Goal: Task Accomplishment & Management: Use online tool/utility

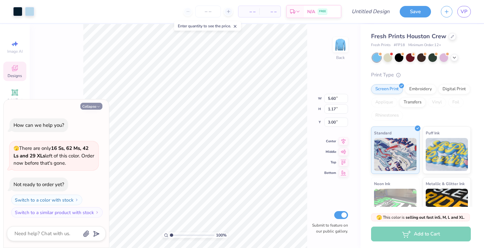
click at [90, 106] on button "Collapse" at bounding box center [91, 106] width 22 height 7
type textarea "x"
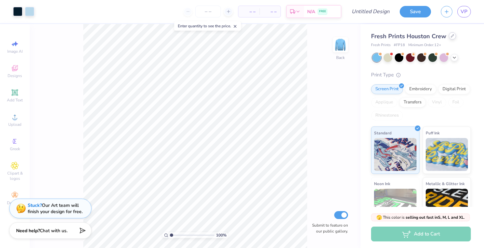
click at [453, 38] on div at bounding box center [451, 35] width 7 height 7
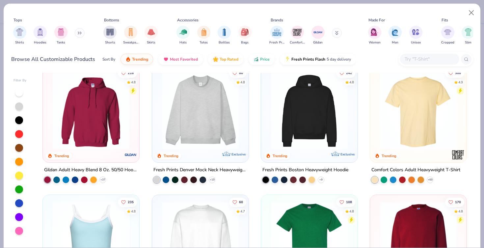
scroll to position [12, 0]
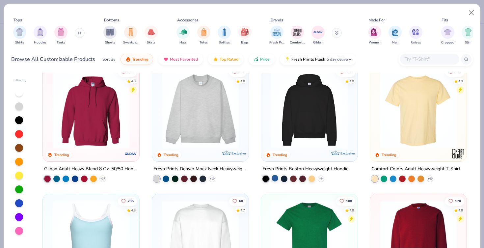
click at [274, 178] on div at bounding box center [274, 178] width 7 height 7
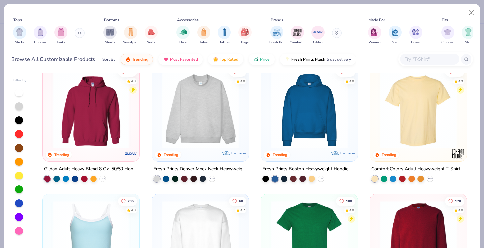
scroll to position [0, 0]
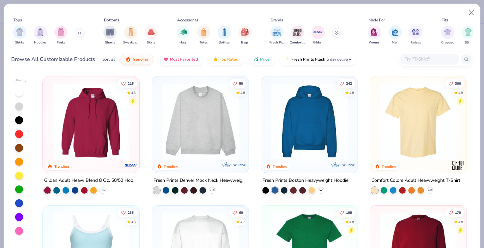
click at [322, 188] on icon at bounding box center [320, 190] width 5 height 5
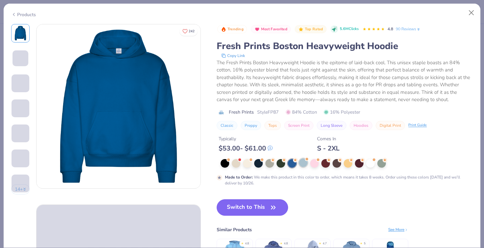
click at [304, 163] on div at bounding box center [303, 162] width 9 height 9
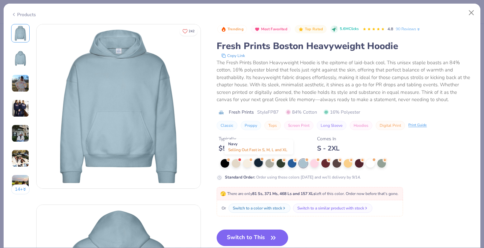
click at [259, 161] on div at bounding box center [258, 162] width 9 height 9
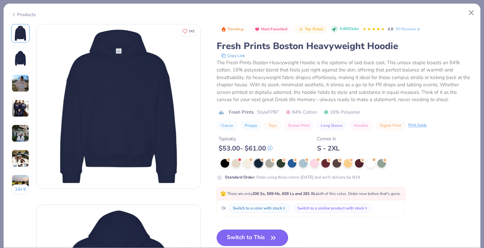
click at [263, 234] on button "Switch to This" at bounding box center [251, 237] width 71 height 16
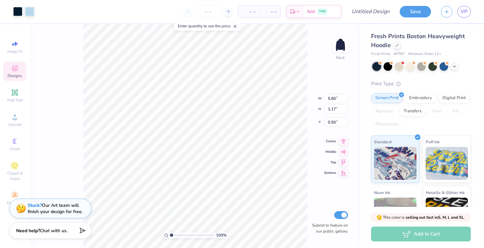
type input "3.00"
drag, startPoint x: 171, startPoint y: 235, endPoint x: 177, endPoint y: 235, distance: 5.9
type input "2.42"
click at [177, 235] on input "range" at bounding box center [192, 235] width 44 height 6
click at [75, 130] on div "242 % Back W 1.10 1.10 " H 1.08 1.08 " Y 3.00 3.00 " Center Middle Top Bottom S…" at bounding box center [195, 136] width 331 height 224
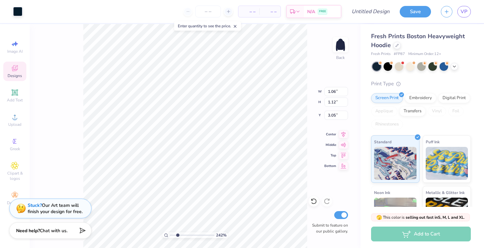
type input "3.00"
type input "0.34"
type input "0.44"
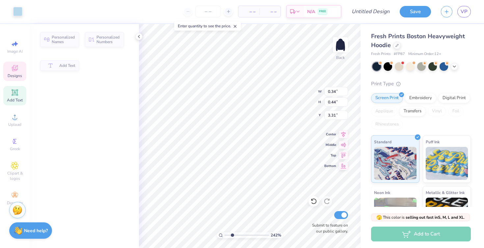
type input "3.36"
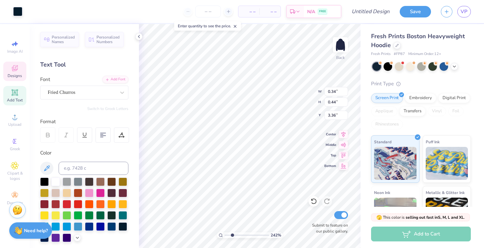
type input "1.10"
type input "1.08"
type input "3.00"
type input "0.40"
type input "0.47"
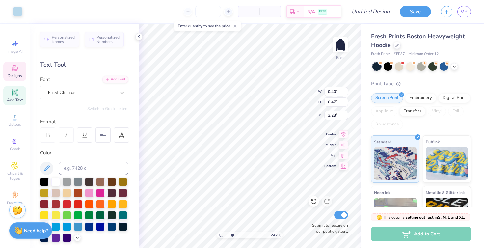
type input "3.32"
type textarea "D"
type input "0.36"
type input "0.46"
type input "3.36"
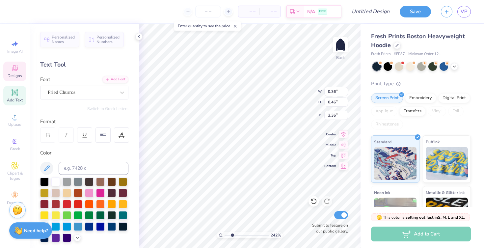
type textarea "A"
type input "0.34"
type input "0.44"
type textarea "H"
type textarea "N"
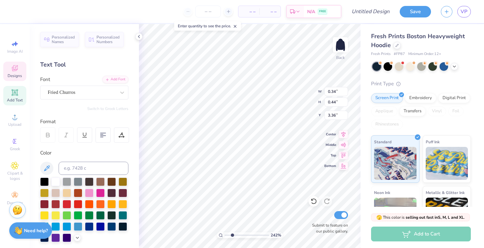
type input "1.11"
type input "1.08"
type input "3.09"
type input "0.26"
type input "0.43"
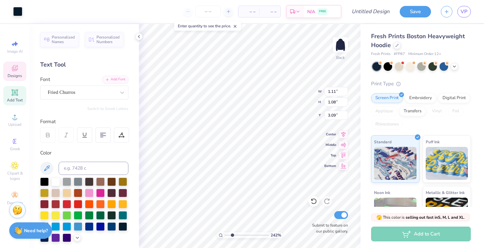
type input "3.36"
type textarea "C"
type input "0.57"
type input "0.54"
type input "3.25"
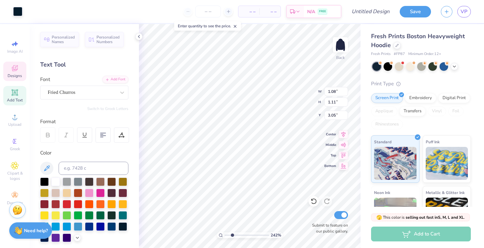
type input "3.00"
type input "0.36"
type input "0.44"
type input "3.36"
click at [312, 203] on icon at bounding box center [314, 201] width 6 height 6
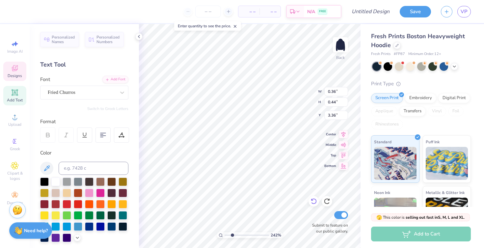
type textarea "N"
type textarea "M"
type textarea "N"
type input "1.08"
type input "1.11"
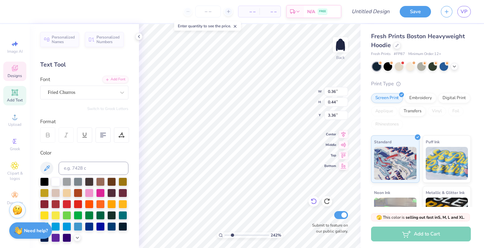
type input "3.00"
click at [16, 93] on icon at bounding box center [14, 92] width 5 height 5
type input "7.05"
type input "2.04"
type input "5.73"
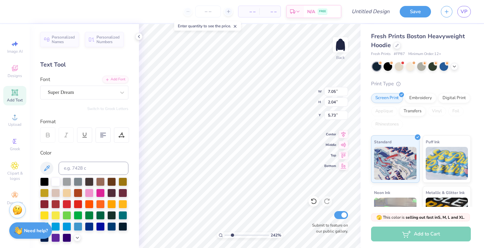
type textarea "T"
type input "1.98"
type input "0.73"
type input "0.83"
type input "3.18"
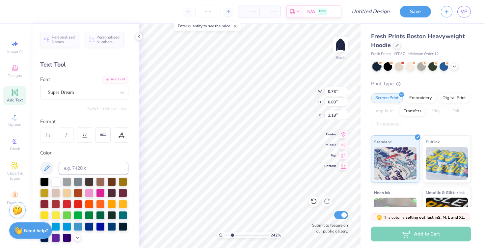
type input "0.72"
type input "0.85"
type input "3.15"
type input "0.57"
type input "0.68"
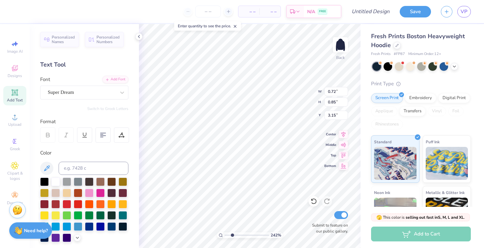
type input "3.14"
type input "0.41"
type input "0.45"
type input "3.36"
type input "0.57"
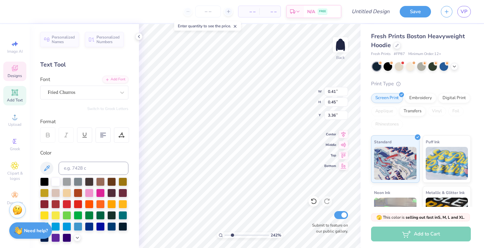
type input "0.68"
type input "3.14"
click at [313, 201] on icon at bounding box center [313, 201] width 7 height 7
type textarea "C"
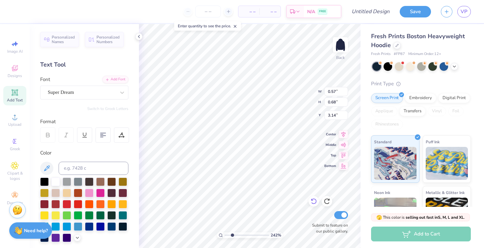
type textarea "1) special edition theme reveal tshirt, 2) committee sweatshirt, 3) collection …"
click at [315, 200] on icon at bounding box center [313, 201] width 7 height 7
click at [312, 199] on icon at bounding box center [313, 201] width 7 height 7
type input "0.72"
type input "0.85"
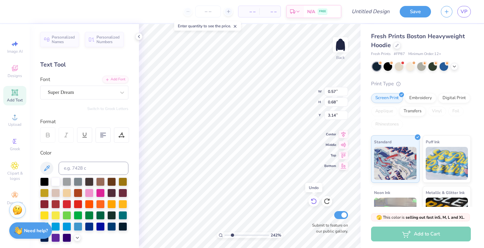
type input "3.15"
click at [325, 201] on icon at bounding box center [326, 201] width 7 height 7
type input "0.57"
type input "0.68"
type input "3.14"
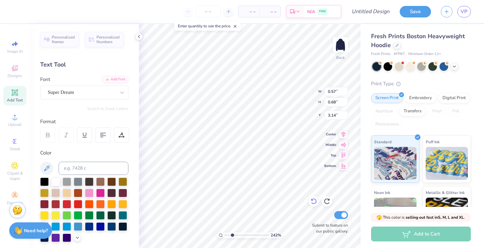
type input "0.41"
type input "0.45"
type input "3.36"
type input "0.57"
type input "0.68"
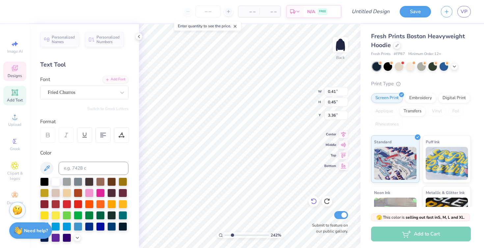
type input "3.14"
type textarea "T"
type textarea "C"
type input "0.41"
type input "0.45"
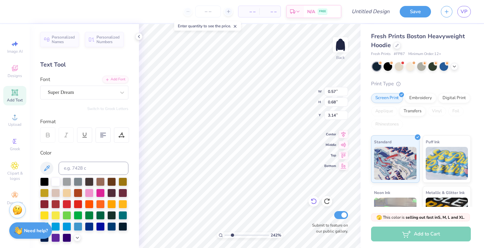
type input "3.36"
type input "0.36"
type input "0.44"
type textarea "n"
type input "1.08"
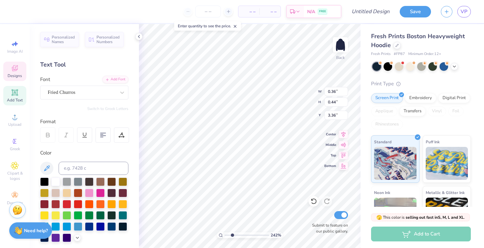
type input "1.11"
type input "3.00"
click at [12, 98] on span "Add Text" at bounding box center [15, 99] width 16 height 5
type input "7.05"
type input "2.04"
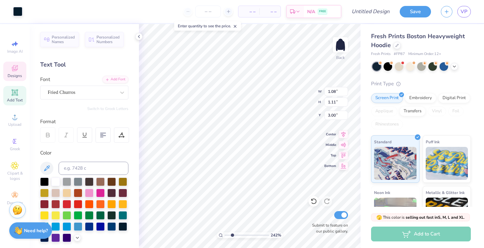
type input "5.73"
click at [65, 89] on div "Super Dream" at bounding box center [81, 92] width 69 height 10
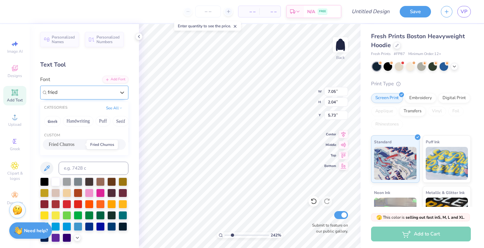
click at [74, 142] on span "Fried Churros" at bounding box center [62, 144] width 26 height 7
type input "fried"
type textarea "e"
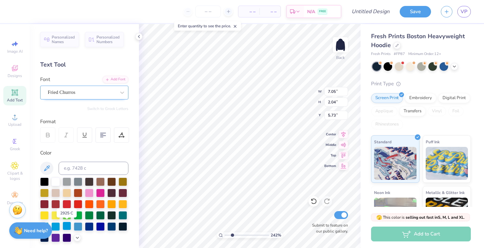
click at [65, 224] on div at bounding box center [67, 225] width 9 height 9
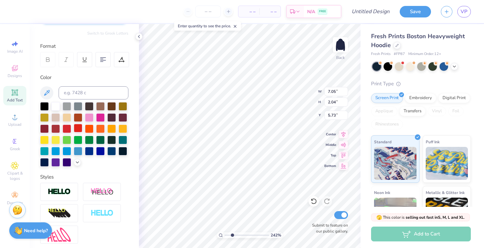
scroll to position [76, 0]
click at [79, 163] on icon at bounding box center [77, 161] width 5 height 5
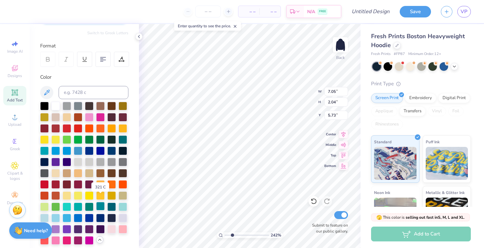
scroll to position [105, 0]
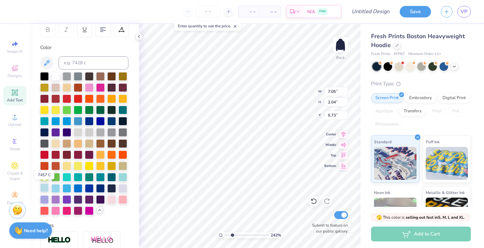
click at [44, 189] on div at bounding box center [44, 187] width 9 height 9
type input "1.11"
type input "1.08"
type input "3.09"
type input "0.41"
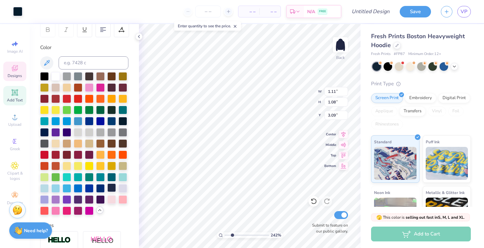
type input "0.45"
type input "3.36"
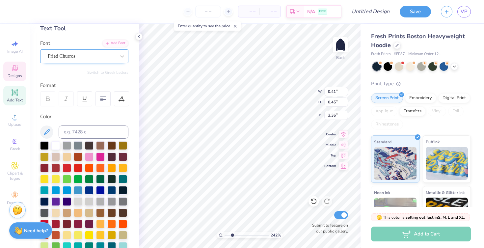
scroll to position [21, 0]
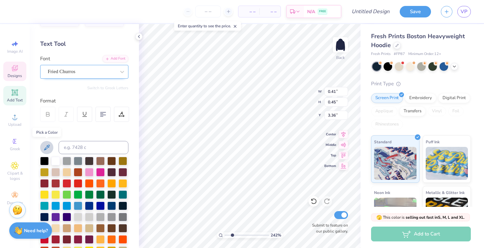
click at [45, 143] on icon at bounding box center [47, 147] width 8 height 8
type input "1.44"
type input "2.11"
type input "5.70"
click at [44, 148] on icon at bounding box center [47, 147] width 8 height 8
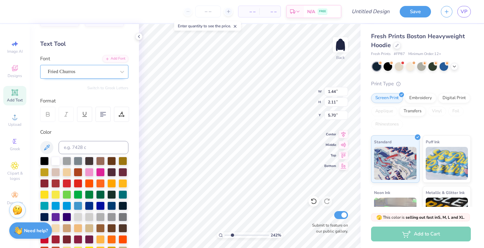
type textarea "e"
type textarea "E"
type input "0.50"
type input "0.70"
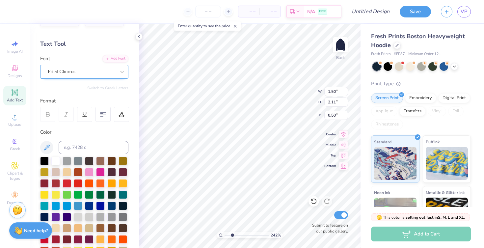
type input "1.91"
type input "0.74"
type input "0.82"
type input "3.00"
type textarea "E"
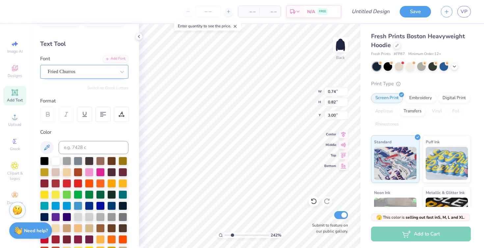
type input "0.41"
type input "0.45"
type input "3.36"
type input "0.74"
type input "0.82"
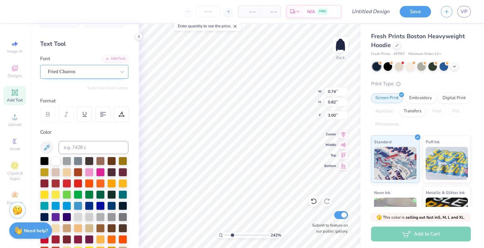
type input "3.18"
type input "8.71"
drag, startPoint x: 233, startPoint y: 236, endPoint x: 260, endPoint y: 238, distance: 26.7
click at [260, 238] on input "range" at bounding box center [246, 235] width 44 height 6
click at [290, 99] on div "871 % Back W 0.74 0.74 " H 0.82 0.82 " Y 3.18 3.18 " Center Middle Top Bottom S…" at bounding box center [249, 136] width 221 height 224
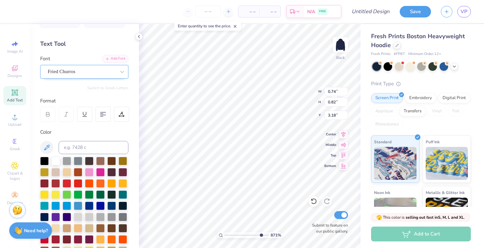
type input "3.09"
type input "0.65"
type input "0.79"
type input "3.12"
type input "0.67"
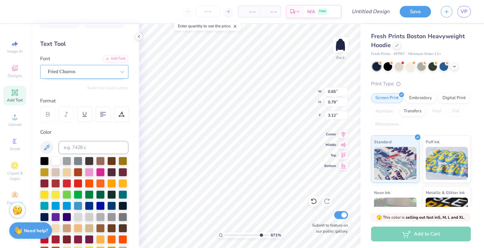
type input "0.80"
type textarea "E"
type textarea "e"
type input "0.45"
type input "0.56"
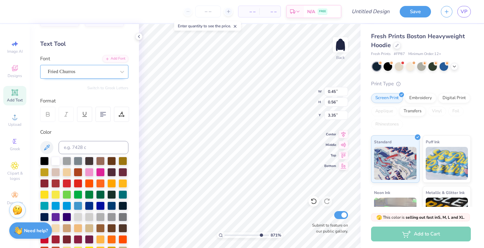
type input "3.26"
drag, startPoint x: 260, startPoint y: 233, endPoint x: 251, endPoint y: 234, distance: 8.9
type input "6.84"
click at [251, 234] on input "range" at bounding box center [246, 235] width 44 height 6
type input "0.38"
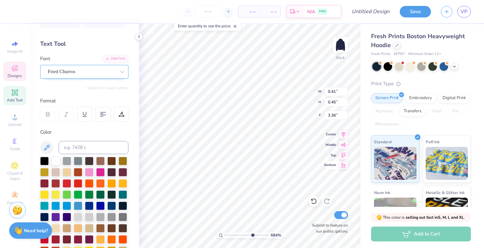
type input "0.46"
type input "0.34"
type input "0.44"
type input "0.41"
type input "0.48"
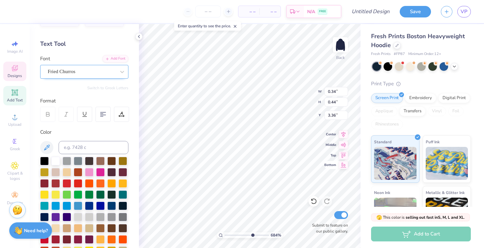
type input "3.35"
type input "0.44"
type input "3.37"
type input "3.26"
type input "3.48"
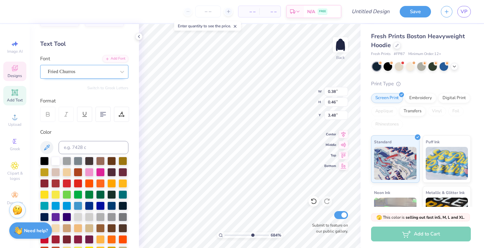
type input "0.46"
type input "3.36"
type input "3.42"
drag, startPoint x: 251, startPoint y: 234, endPoint x: 227, endPoint y: 232, distance: 23.7
type input "1.37"
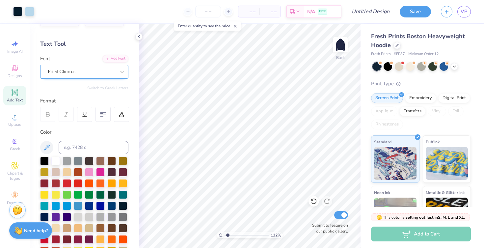
click at [227, 232] on input "range" at bounding box center [246, 235] width 44 height 6
click at [339, 40] on img at bounding box center [340, 45] width 26 height 26
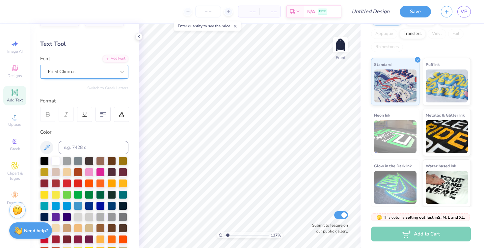
scroll to position [0, 0]
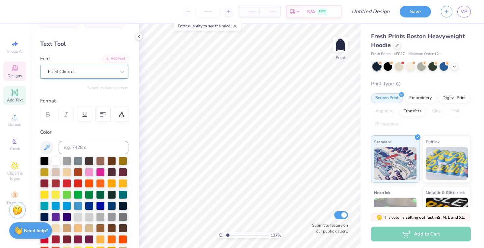
click at [16, 73] on span "Designs" at bounding box center [15, 75] width 14 height 5
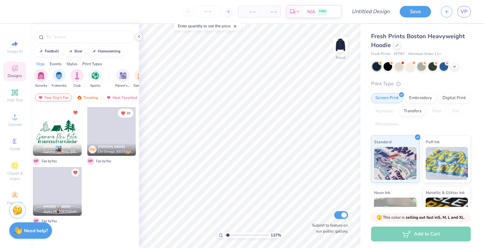
click at [52, 97] on div "Your Org's Fav" at bounding box center [53, 97] width 37 height 8
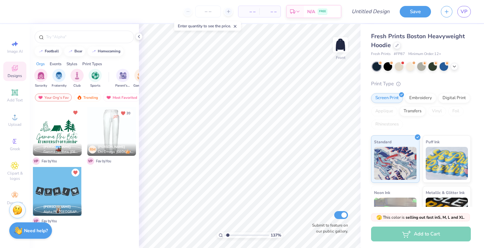
click at [109, 134] on div at bounding box center [111, 131] width 49 height 49
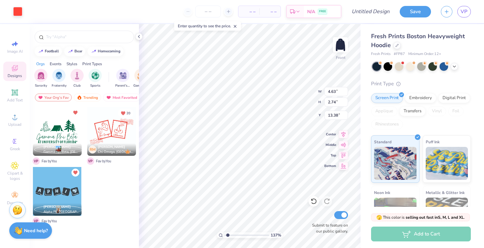
type input "11.31"
type input "6.69"
type input "10.75"
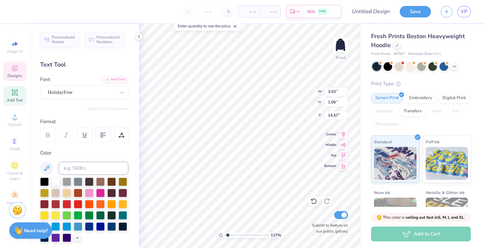
scroll to position [0, 1]
type textarea "novadance"
type input "11.31"
type input "6.69"
type input "10.75"
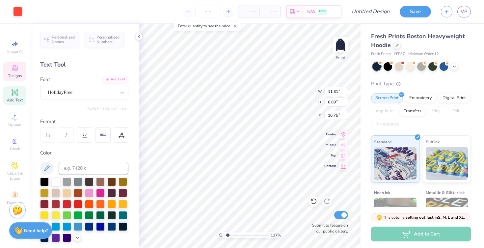
type input "2.61"
type input "0.87"
type input "14.75"
type textarea "committee 26"
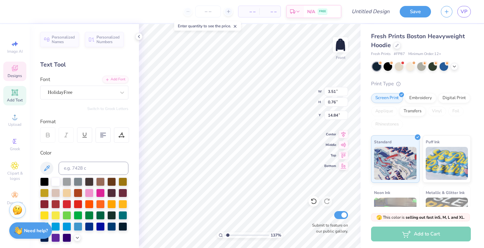
type input "3.27"
type input "0.71"
type input "14.90"
drag, startPoint x: 228, startPoint y: 233, endPoint x: 241, endPoint y: 235, distance: 13.0
type input "4.36"
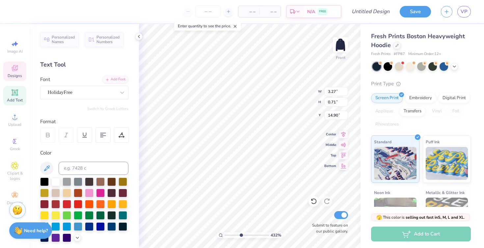
click at [241, 235] on input "range" at bounding box center [246, 235] width 44 height 6
type input "14.75"
type textarea "committee 26"
type input "11.31"
type input "6.69"
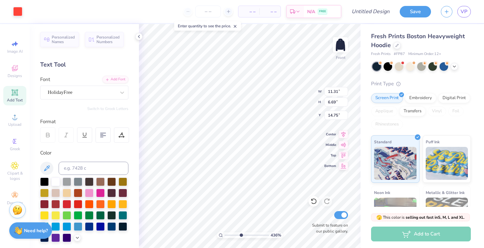
type input "10.75"
type input "2.97"
type input "0.64"
type input "14.75"
type input "11.31"
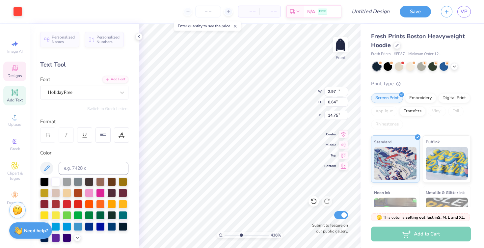
type input "6.69"
type input "10.75"
type input "1.46"
click at [228, 229] on div "144 %" at bounding box center [250, 136] width 224 height 224
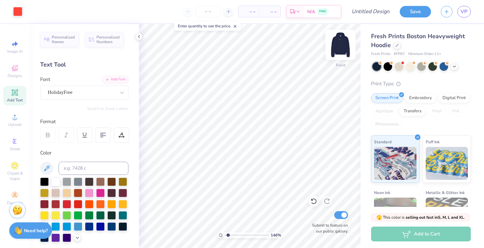
click at [341, 42] on img at bounding box center [340, 45] width 26 height 26
click at [341, 42] on img at bounding box center [340, 44] width 13 height 13
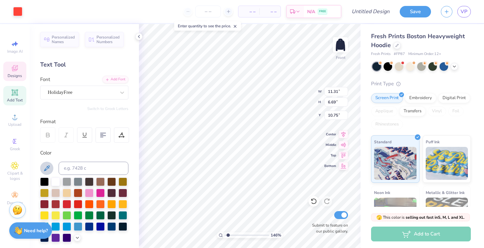
click at [48, 169] on icon at bounding box center [47, 168] width 8 height 8
click at [79, 226] on div at bounding box center [78, 225] width 9 height 9
type input "2.69"
type input "0.94"
type input "14.69"
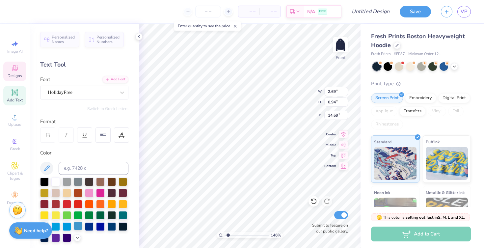
click at [75, 226] on div at bounding box center [78, 225] width 9 height 9
click at [56, 181] on div at bounding box center [55, 181] width 9 height 9
click at [77, 225] on div at bounding box center [78, 225] width 9 height 9
drag, startPoint x: 227, startPoint y: 234, endPoint x: 233, endPoint y: 233, distance: 5.6
type input "2.62"
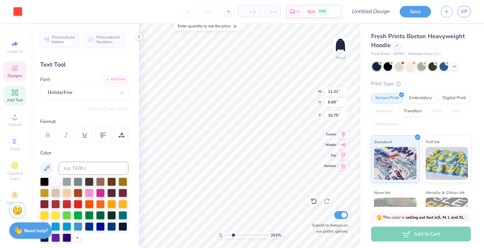
click at [233, 233] on input "range" at bounding box center [246, 235] width 44 height 6
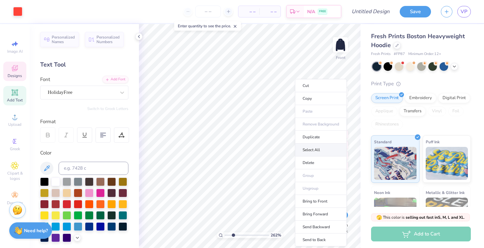
click at [302, 150] on li "Select All" at bounding box center [321, 149] width 52 height 13
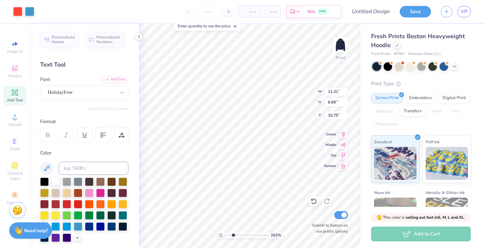
click at [57, 182] on div at bounding box center [55, 181] width 9 height 9
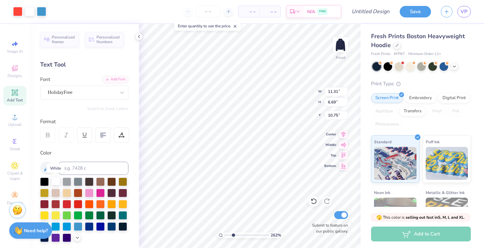
click at [57, 182] on div at bounding box center [55, 181] width 9 height 9
click at [76, 226] on div at bounding box center [78, 225] width 9 height 9
type input "10.74"
click at [57, 181] on div at bounding box center [55, 181] width 9 height 9
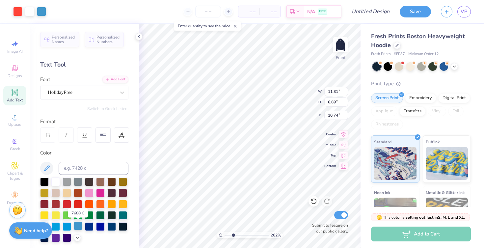
click at [76, 228] on div at bounding box center [78, 225] width 9 height 9
drag, startPoint x: 234, startPoint y: 236, endPoint x: 193, endPoint y: 238, distance: 40.2
type input "1"
click at [224, 238] on input "range" at bounding box center [246, 235] width 44 height 6
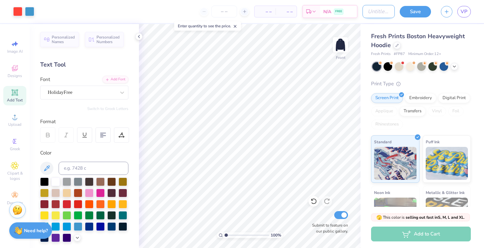
click at [368, 13] on input "Design Title" at bounding box center [378, 11] width 32 height 13
type input "bad committee design"
click at [415, 10] on button "Save" at bounding box center [414, 11] width 31 height 12
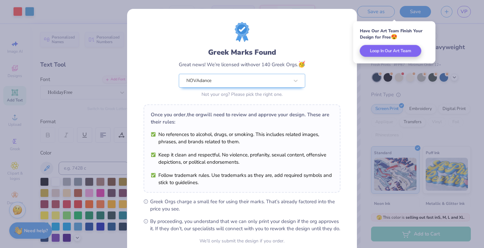
click at [89, 149] on div "Greek Marks Found Great news! We’re licensed with over 140 Greek Orgs. 🥳 NOVAda…" at bounding box center [242, 124] width 484 height 248
click at [12, 52] on div "Greek Marks Found Great news! We’re licensed with over 140 Greek Orgs. 🥳 NOVAda…" at bounding box center [242, 124] width 484 height 248
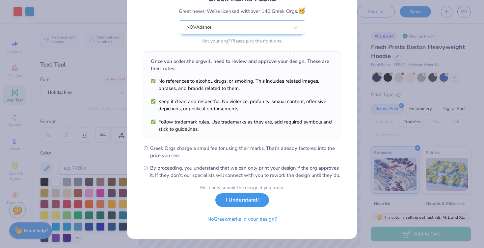
click at [244, 204] on button "I Understand!" at bounding box center [242, 199] width 54 height 13
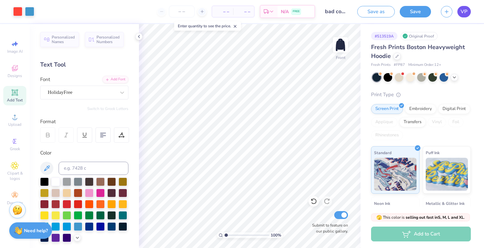
click at [466, 10] on span "VP" at bounding box center [463, 12] width 7 height 8
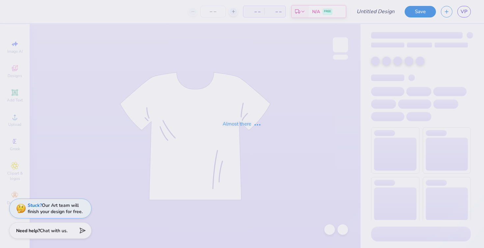
type input "Postcard Hoodie"
type input "12"
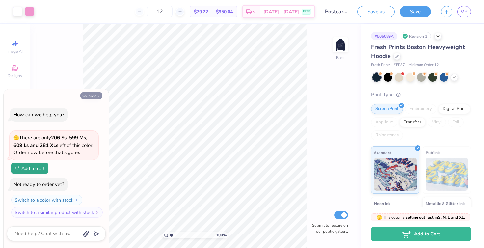
click at [98, 94] on icon "button" at bounding box center [98, 96] width 4 height 4
type textarea "x"
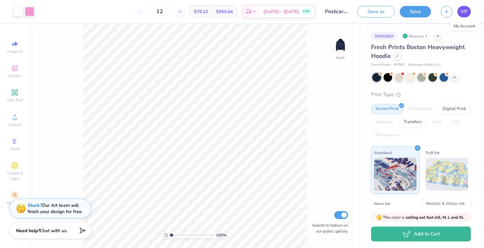
click at [464, 11] on span "VP" at bounding box center [463, 12] width 7 height 8
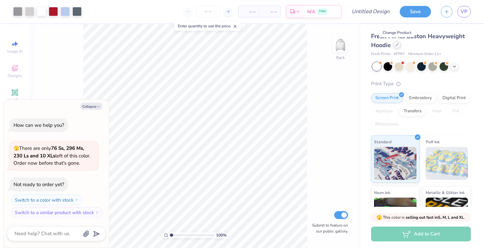
click at [395, 45] on icon at bounding box center [396, 44] width 3 height 3
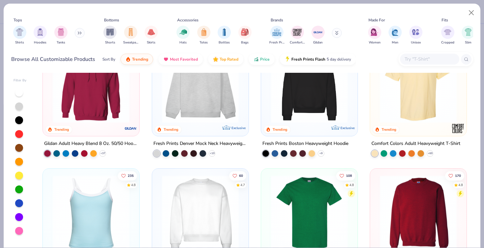
scroll to position [30, 0]
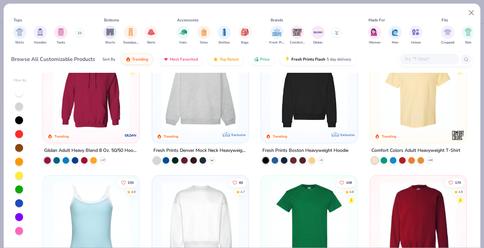
click at [213, 158] on icon at bounding box center [211, 160] width 5 height 5
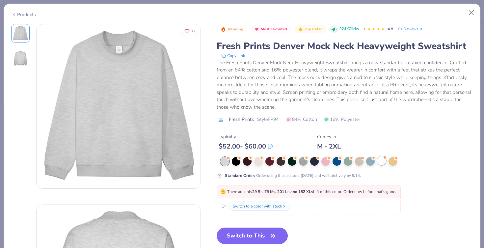
click at [382, 158] on div at bounding box center [381, 160] width 9 height 9
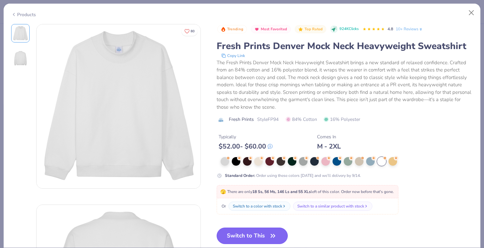
click at [252, 236] on button "Switch to This" at bounding box center [251, 235] width 71 height 16
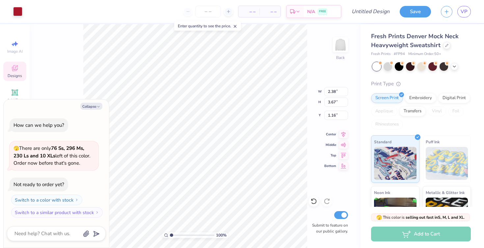
type textarea "x"
type input "1.23"
click at [99, 105] on icon "button" at bounding box center [98, 107] width 4 height 4
type textarea "x"
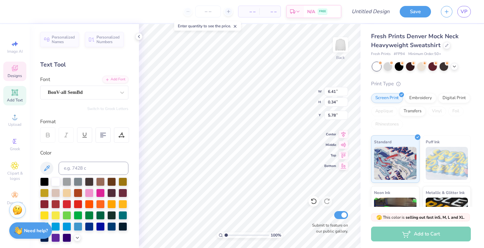
type textarea "S"
type textarea "NOVADANCE 2026"
click at [101, 224] on div at bounding box center [100, 225] width 9 height 9
type input "2.38"
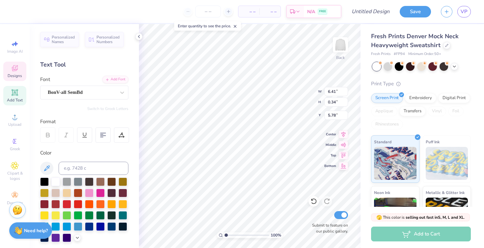
type input "3.67"
type input "1.16"
type input "2.71"
type input "3.98"
type input "1.07"
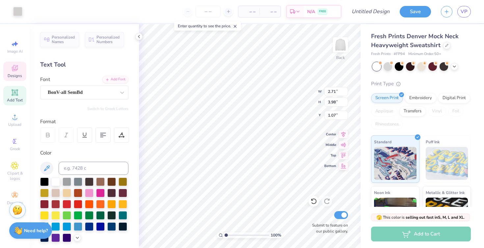
type input "2.38"
type input "3.67"
type input "1.16"
click at [19, 14] on div at bounding box center [17, 10] width 9 height 9
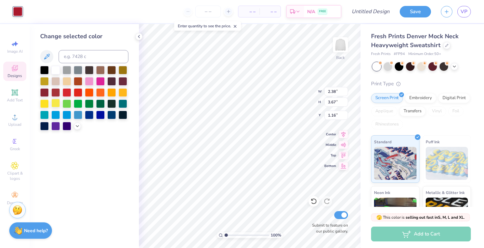
click at [57, 103] on div at bounding box center [55, 103] width 9 height 9
type input "2.94"
type input "1.23"
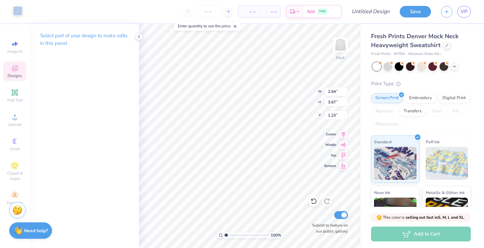
click at [14, 15] on div at bounding box center [17, 10] width 9 height 9
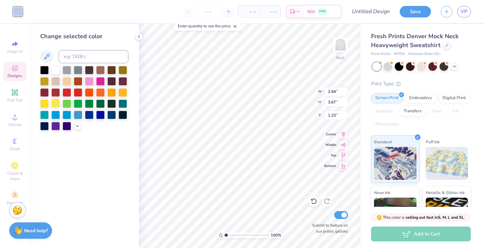
click at [55, 104] on div at bounding box center [55, 103] width 9 height 9
type input "2.38"
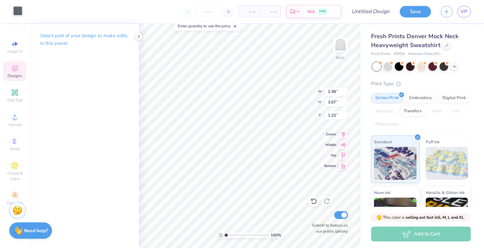
click at [16, 12] on div at bounding box center [17, 10] width 9 height 9
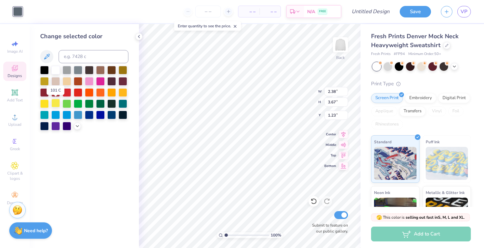
click at [57, 103] on div at bounding box center [55, 103] width 9 height 9
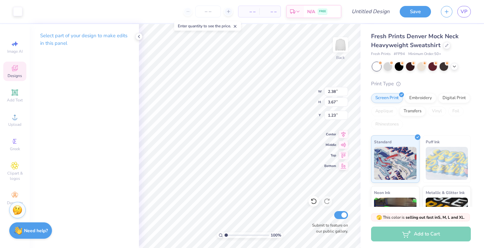
click at [18, 66] on icon at bounding box center [15, 68] width 8 height 8
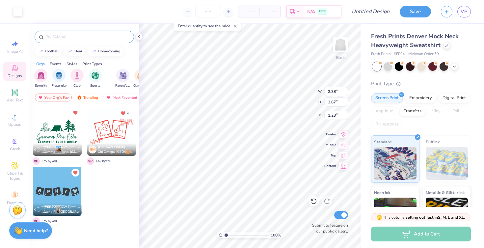
click at [59, 37] on input "text" at bounding box center [87, 37] width 84 height 7
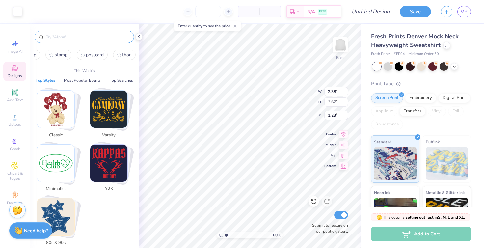
scroll to position [0, 0]
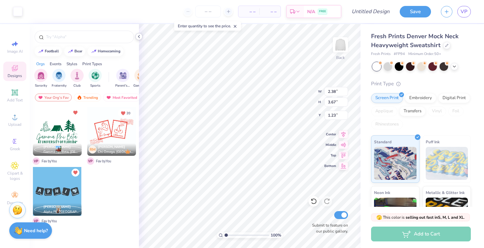
click at [140, 35] on icon at bounding box center [138, 36] width 5 height 5
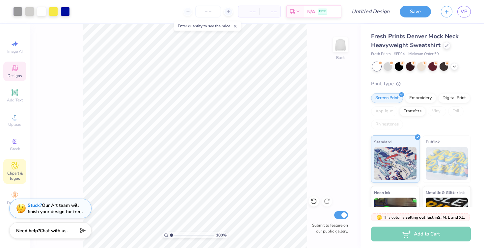
click at [19, 176] on span "Clipart & logos" at bounding box center [14, 175] width 23 height 11
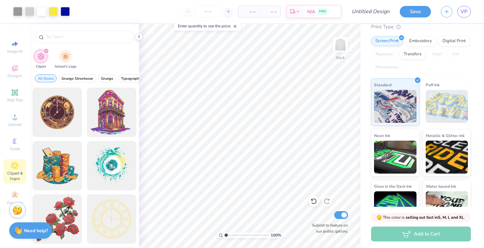
scroll to position [59, 0]
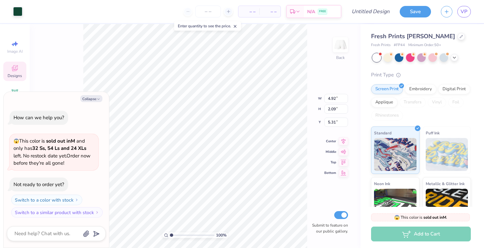
type textarea "x"
type input "4.88"
type input "5.38"
type textarea "x"
type input "1.23"
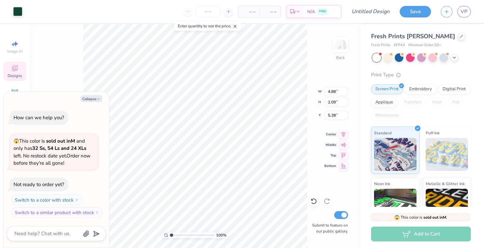
type input "5.37"
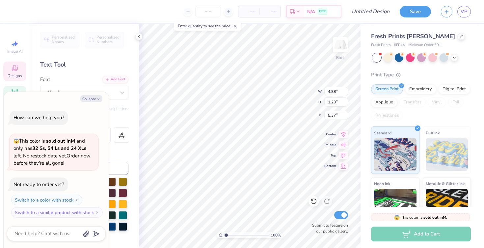
type textarea "x"
type input "5.38"
type textarea "x"
type textarea "Phi"
type textarea "x"
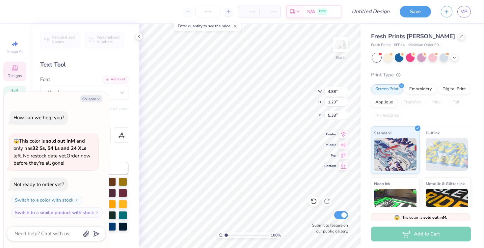
type textarea "n Phi"
type textarea "x"
type textarea "no Phi"
type textarea "x"
type textarea "nov Phi"
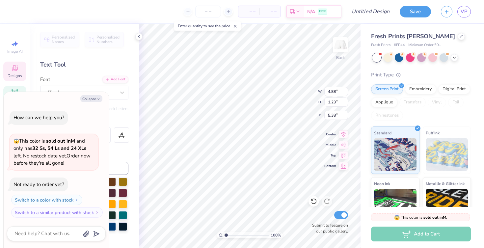
type textarea "x"
type textarea "nova Phi"
type textarea "x"
type textarea "novad Phi"
type textarea "x"
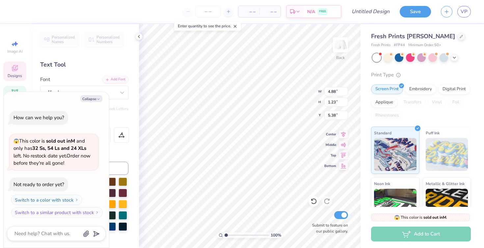
type textarea "novada Phi"
type textarea "x"
type textarea "novadanc Phi"
type textarea "x"
type textarea "novadanca Phi"
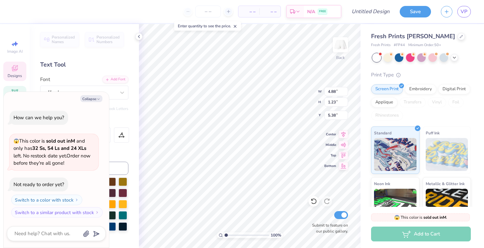
scroll to position [0, 1]
type textarea "x"
type textarea "novadancae Phi"
click at [331, 156] on span "Top" at bounding box center [330, 154] width 12 height 5
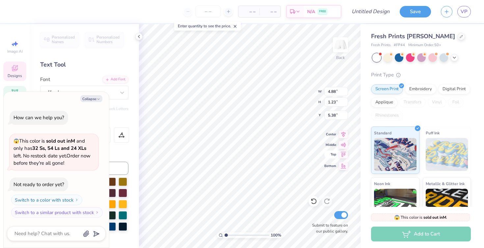
type textarea "x"
type input "7.15"
type input "1.02"
type input "0.50"
click at [344, 166] on icon at bounding box center [343, 165] width 9 height 8
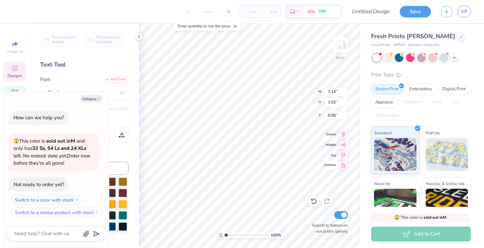
type textarea "x"
type input "9.23"
click at [315, 201] on icon at bounding box center [313, 201] width 7 height 7
type textarea "x"
type input "0.50"
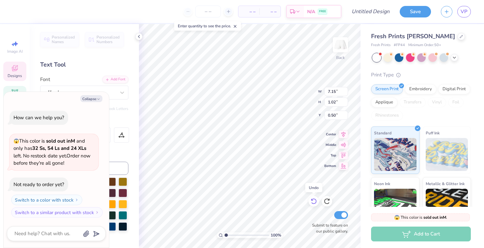
click at [315, 201] on icon at bounding box center [313, 201] width 7 height 7
type textarea "x"
type input "0.51"
click at [315, 200] on icon at bounding box center [313, 201] width 7 height 7
type textarea "x"
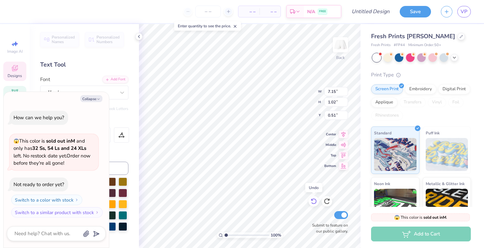
type input "5.39"
drag, startPoint x: 225, startPoint y: 234, endPoint x: 231, endPoint y: 234, distance: 5.6
type input "2.22"
click at [231, 234] on input "range" at bounding box center [246, 235] width 44 height 6
type textarea "x"
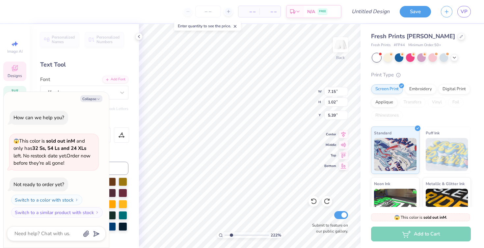
type textarea "novadancae"
type textarea "x"
type input "1.67"
type input "0.20"
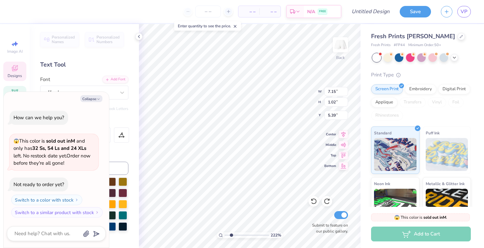
type input "6.63"
type textarea "E S T . 1 8 7"
type textarea "x"
type textarea "E S T . 1 8 7"
type textarea "x"
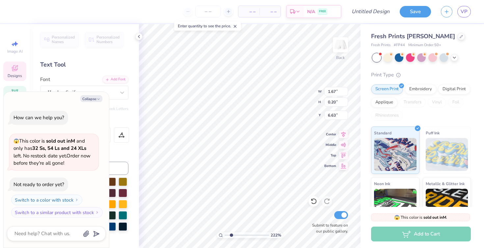
type textarea "E S T . 1 8"
type textarea "x"
type textarea "E S T . 1 8"
type textarea "x"
type textarea "E S T . 1"
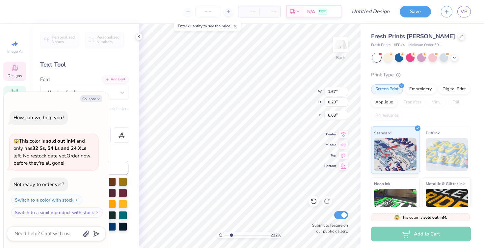
scroll to position [0, 1]
type textarea "x"
type textarea "E S T . 1"
type textarea "x"
type textarea "E S T . 12"
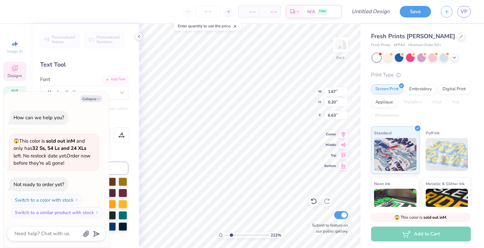
type textarea "x"
type textarea "E S T . 120"
type textarea "x"
type textarea "E S T . 1201"
type textarea "x"
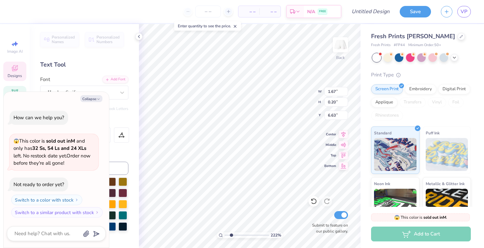
type textarea "E S T . 12013"
type textarea "x"
type input "3.76"
type input "0.56"
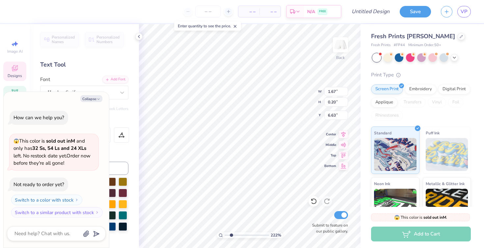
type input "6.91"
type textarea "x"
type textarea "MICHIGAN"
type textarea "x"
type textarea "MICHIGAN"
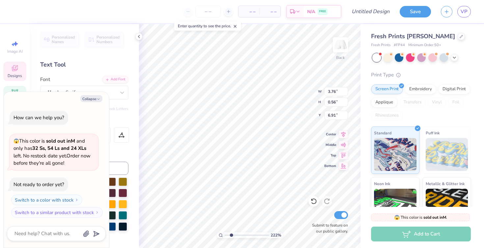
type textarea "x"
type textarea "MICHIGA"
type textarea "x"
type textarea "MICHIG"
type textarea "x"
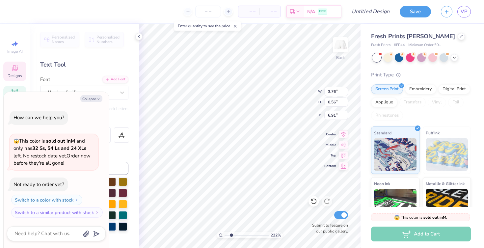
type textarea "MICHI"
type textarea "x"
type textarea "MICH"
type textarea "x"
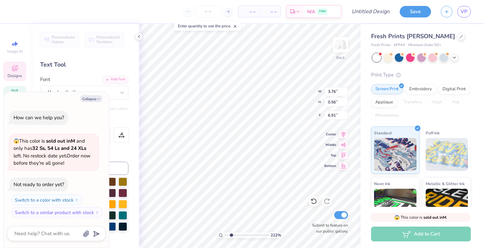
type textarea "MIC"
type textarea "x"
type textarea "MI"
type textarea "x"
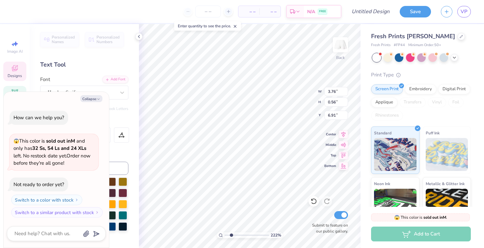
type textarea "M"
type textarea "x"
type textarea "coo"
type textarea "x"
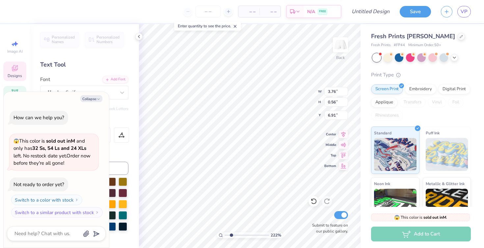
type textarea "co"
type textarea "x"
type textarea "com"
type textarea "x"
type textarea "comm"
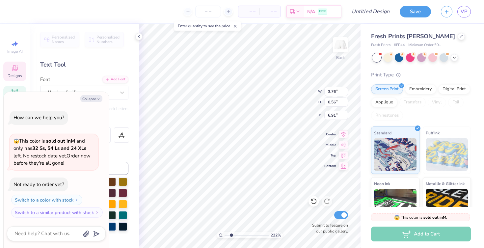
type textarea "x"
type textarea "commi"
type textarea "x"
type textarea "commit"
type textarea "x"
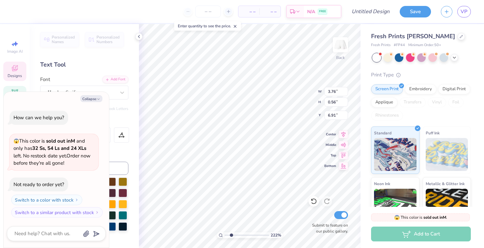
type textarea "committ"
type textarea "x"
type textarea "committe"
type textarea "x"
type textarea "committee"
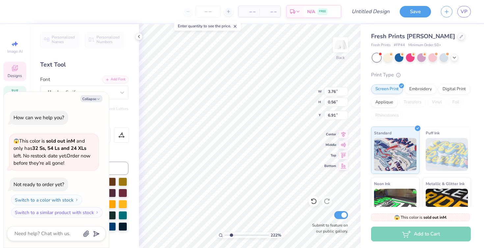
scroll to position [0, 1]
type textarea "x"
type textarea "committee"
type textarea "x"
type textarea "committee 2"
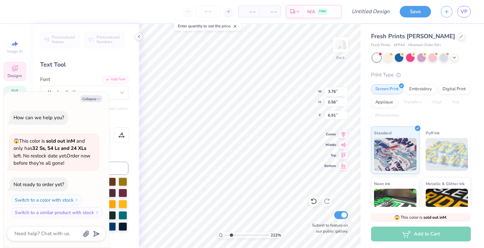
type textarea "x"
type textarea "committee 20"
type textarea "x"
type textarea "committee 202"
type textarea "x"
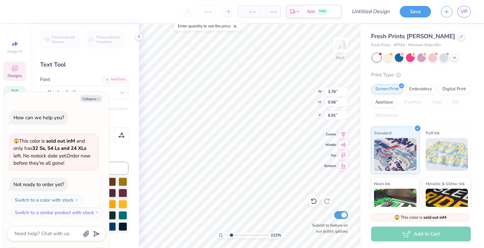
type textarea "committee 2026"
type textarea "x"
type textarea "novadanca"
type textarea "x"
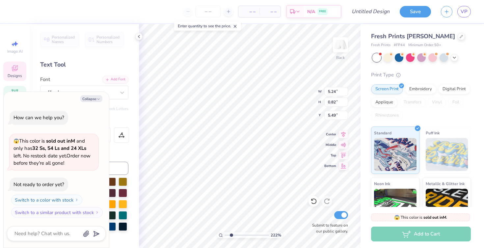
type textarea "novadanc"
type textarea "x"
type textarea "novadan"
type textarea "x"
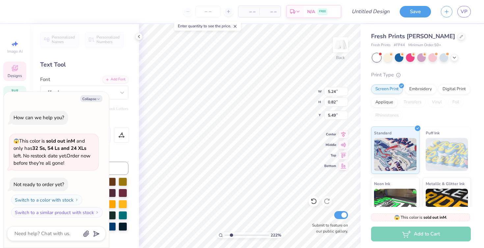
type textarea "novadanc"
type textarea "x"
type textarea "novadance"
type textarea "x"
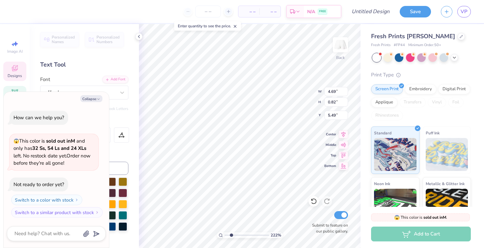
type textarea "N"
type textarea "x"
type textarea "NO"
type textarea "x"
type textarea "NOV"
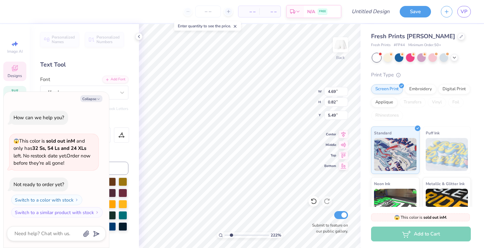
scroll to position [0, 0]
type textarea "x"
type textarea "NOVA"
type textarea "x"
type textarea "NOVAD"
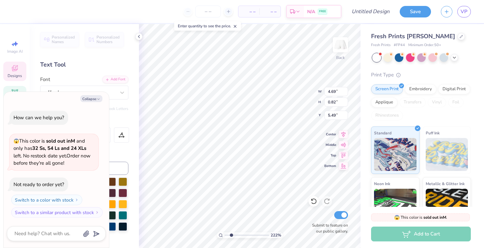
type textarea "x"
type textarea "NOVA"
type textarea "x"
type textarea "NOV"
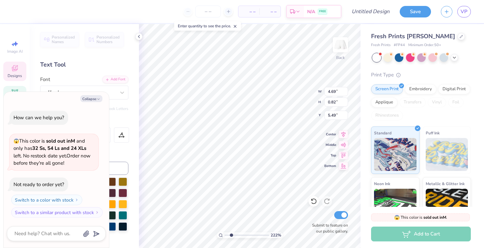
type textarea "x"
type textarea "NO"
type textarea "x"
type textarea "N"
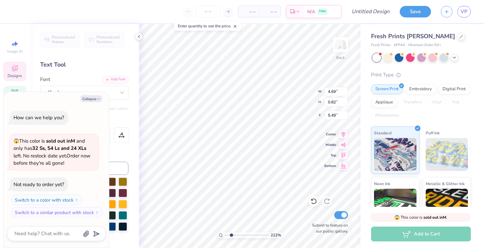
type textarea "x"
click at [89, 97] on button "Collapse" at bounding box center [91, 98] width 22 height 7
type textarea "x"
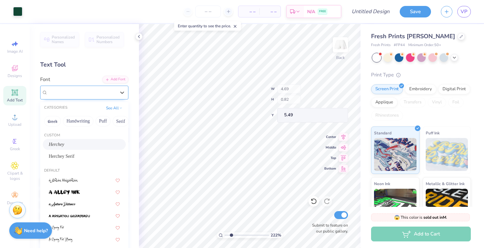
click at [85, 90] on div "Herchey" at bounding box center [81, 92] width 69 height 10
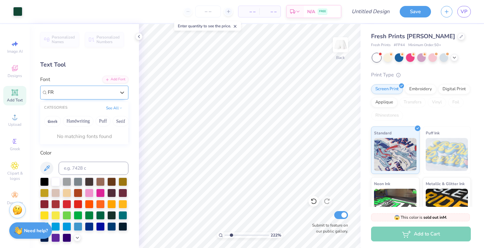
type input "F"
type input "f"
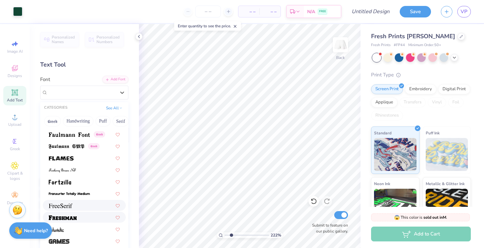
scroll to position [1432, 0]
click at [76, 190] on span at bounding box center [69, 193] width 41 height 7
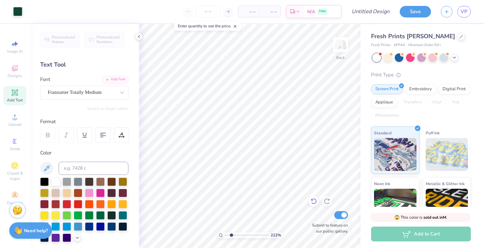
click at [314, 201] on icon at bounding box center [313, 201] width 7 height 7
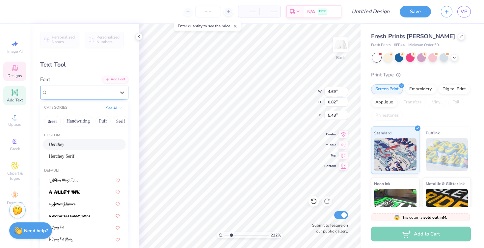
click at [101, 93] on div "Herchey" at bounding box center [81, 92] width 69 height 10
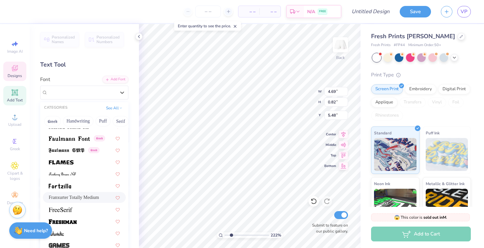
scroll to position [1428, 0]
click at [96, 193] on div "Franxurter Totally Medium" at bounding box center [84, 196] width 71 height 7
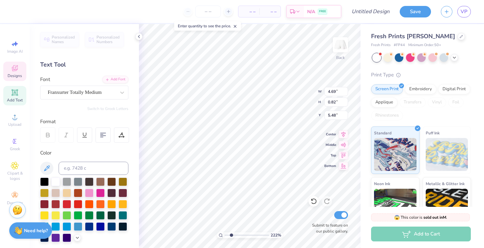
scroll to position [0, 0]
type textarea "n"
type textarea "NOVADANCE"
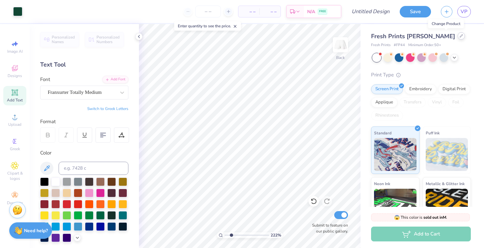
click at [459, 37] on icon at bounding box center [460, 35] width 3 height 3
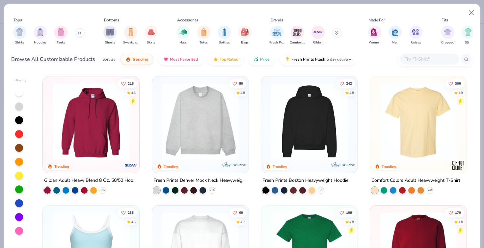
click at [308, 135] on img at bounding box center [308, 121] width 83 height 77
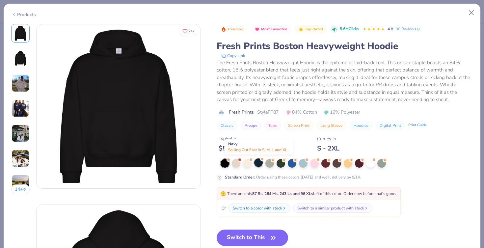
click at [260, 162] on div at bounding box center [258, 162] width 9 height 9
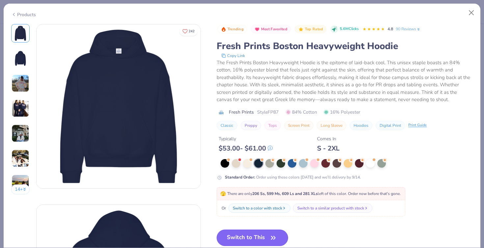
click at [258, 234] on button "Switch to This" at bounding box center [251, 237] width 71 height 16
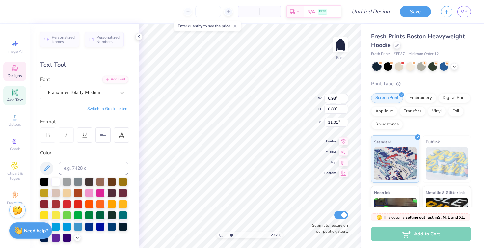
type input "3.21"
type input "1.57"
type input "0.20"
type input "4.49"
type input "3.85"
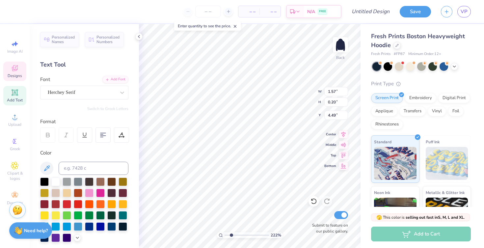
type input "0.56"
type input "6.19"
type input "6.93"
type input "0.83"
type input "4.27"
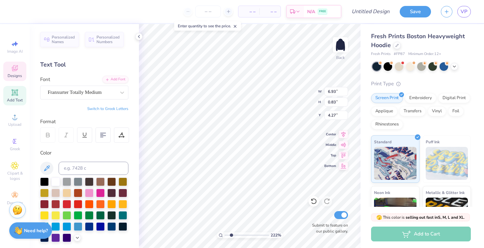
type input "1.57"
type input "0.20"
type input "5.40"
type input "3.85"
type input "0.56"
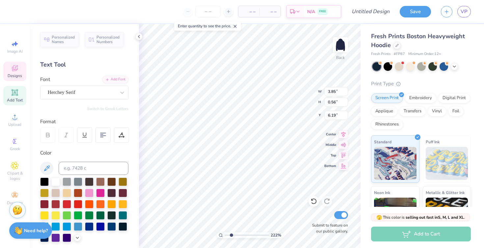
type input "5.86"
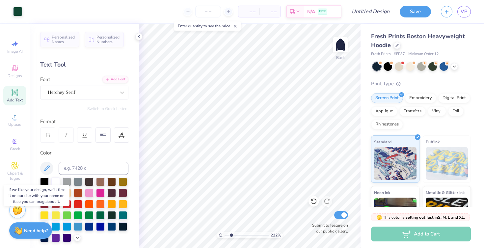
click at [320, 227] on div "222 % Back Submit to feature on our public gallery." at bounding box center [249, 136] width 221 height 224
click at [58, 185] on div at bounding box center [55, 181] width 9 height 9
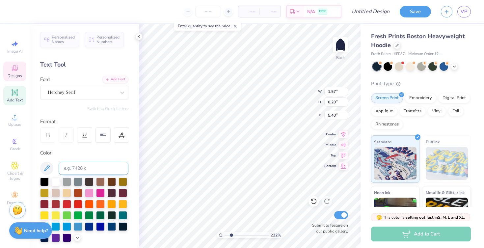
drag, startPoint x: 55, startPoint y: 179, endPoint x: 111, endPoint y: 172, distance: 56.4
click at [55, 179] on div at bounding box center [55, 181] width 9 height 9
type input "6.93"
type input "0.83"
type input "4.27"
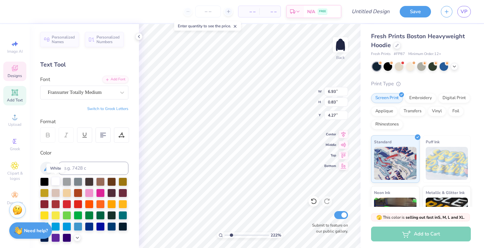
click at [57, 182] on div at bounding box center [55, 181] width 9 height 9
click at [57, 219] on div at bounding box center [55, 215] width 9 height 9
type textarea "E S T . 2013"
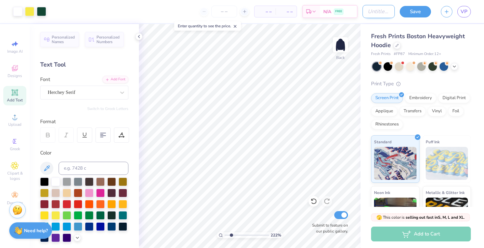
click at [370, 11] on input "Design Title" at bounding box center [378, 11] width 32 height 13
click at [363, 10] on input "Design Title" at bounding box center [378, 11] width 32 height 13
type input "committee hoodie '26"
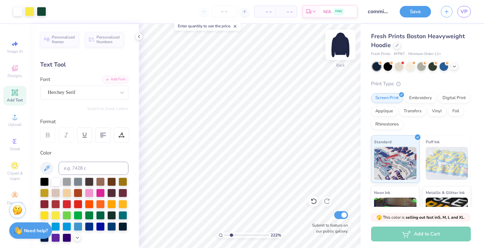
click at [339, 45] on img at bounding box center [340, 45] width 26 height 26
click at [11, 69] on div "Designs" at bounding box center [14, 71] width 23 height 19
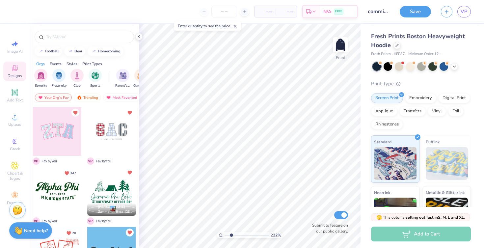
scroll to position [14, 0]
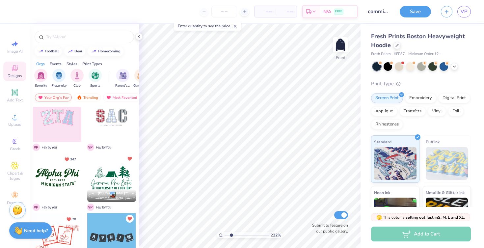
click at [59, 97] on div "Your Org's Fav" at bounding box center [53, 97] width 37 height 8
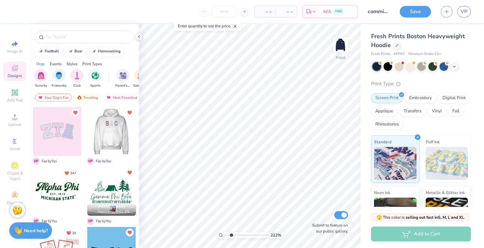
scroll to position [3, 0]
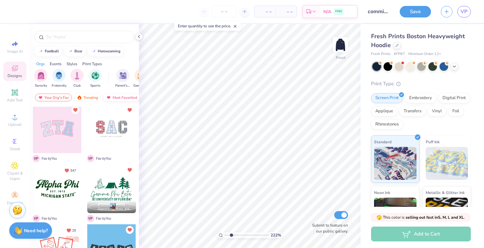
click at [113, 96] on div "Most Favorited" at bounding box center [121, 97] width 37 height 8
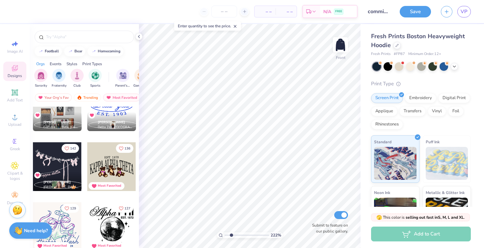
scroll to position [326, 0]
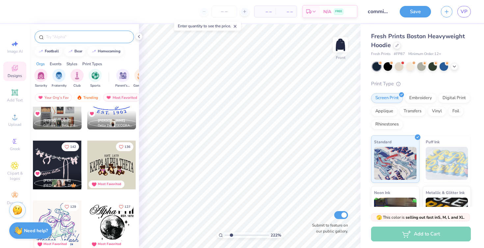
click at [64, 38] on input "text" at bounding box center [87, 37] width 84 height 7
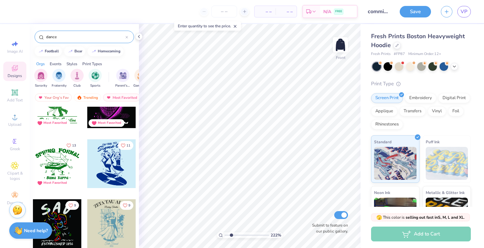
scroll to position [118, 0]
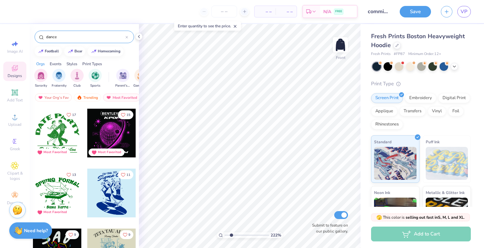
type input "dance"
click at [62, 195] on div at bounding box center [57, 192] width 49 height 49
click at [14, 70] on icon at bounding box center [14, 69] width 5 height 4
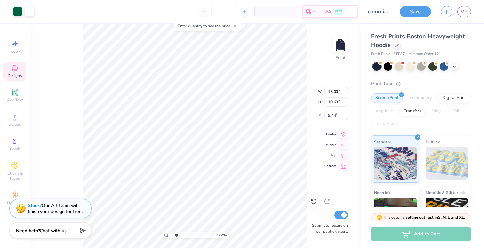
click at [14, 72] on div "Designs" at bounding box center [14, 71] width 23 height 19
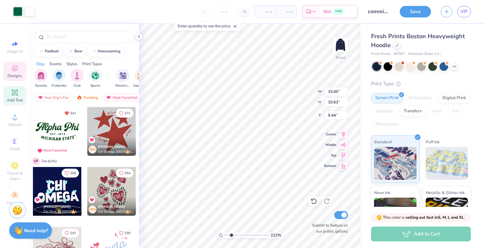
click at [17, 99] on span "Add Text" at bounding box center [15, 99] width 16 height 5
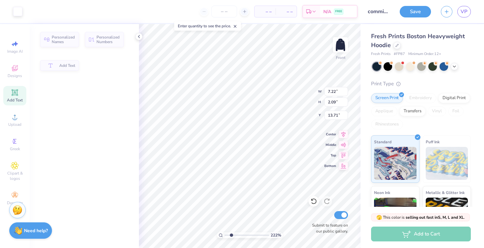
type input "7.22"
type input "2.09"
type input "13.71"
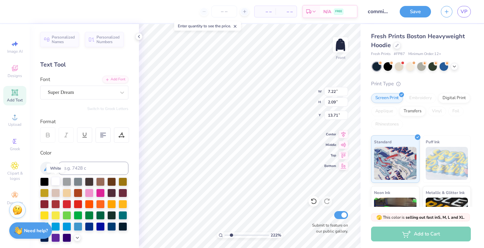
click at [56, 185] on div at bounding box center [55, 181] width 9 height 9
drag, startPoint x: 232, startPoint y: 234, endPoint x: 227, endPoint y: 234, distance: 4.9
type input "1.19"
click at [227, 234] on input "range" at bounding box center [246, 235] width 44 height 6
type input "19.09"
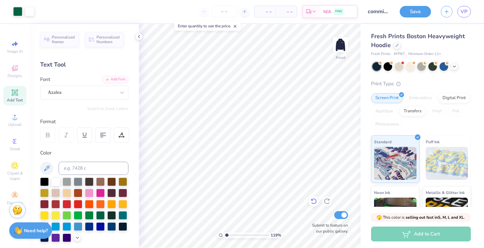
click at [314, 201] on icon at bounding box center [313, 201] width 7 height 7
type textarea "S"
type textarea "committee"
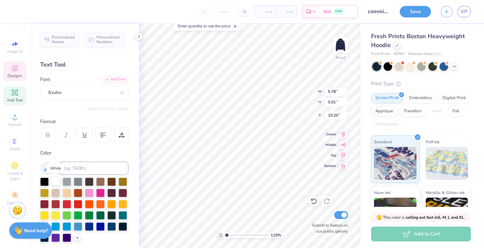
click at [55, 179] on div at bounding box center [55, 181] width 9 height 9
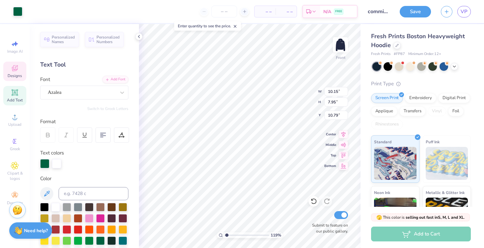
type input "10.15"
type input "7.95"
type input "10.79"
click at [56, 239] on div at bounding box center [55, 240] width 9 height 9
drag, startPoint x: 227, startPoint y: 234, endPoint x: 238, endPoint y: 235, distance: 10.6
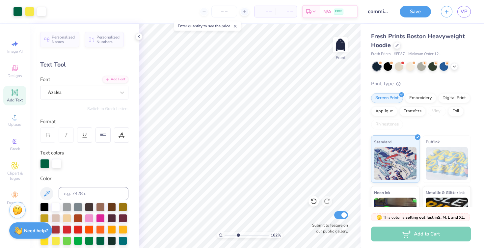
type input "3.69"
click at [238, 235] on input "range" at bounding box center [246, 235] width 44 height 6
click at [56, 239] on div at bounding box center [55, 240] width 9 height 9
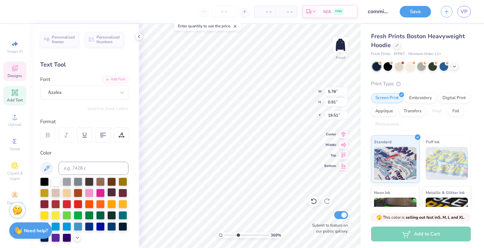
type input "19.51"
type input "8.99"
type input "0.30"
click at [54, 213] on div at bounding box center [55, 214] width 9 height 9
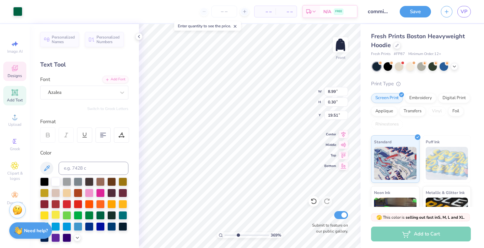
type input "5.78"
type input "0.91"
type input "19.20"
type input "10.78"
type input "10.01"
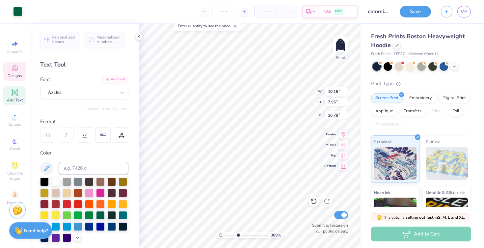
type input "7.75"
type input "10.85"
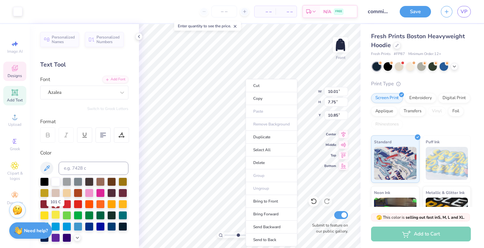
click at [56, 213] on div at bounding box center [55, 214] width 9 height 9
click at [57, 193] on div at bounding box center [55, 192] width 9 height 9
click at [57, 216] on div at bounding box center [55, 214] width 9 height 9
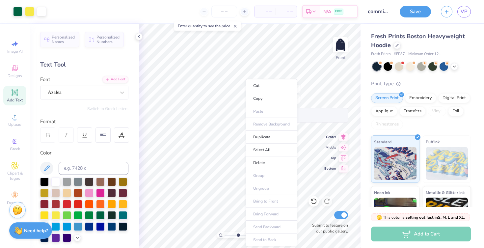
type input "11.24"
type input "7.95"
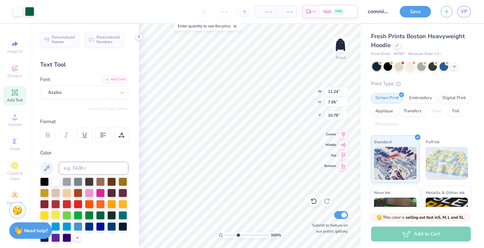
click at [55, 212] on div at bounding box center [55, 214] width 9 height 9
click at [115, 227] on div at bounding box center [111, 225] width 9 height 9
click at [54, 215] on div at bounding box center [55, 214] width 9 height 9
drag, startPoint x: 238, startPoint y: 233, endPoint x: 227, endPoint y: 233, distance: 11.2
click at [227, 233] on input "range" at bounding box center [246, 235] width 44 height 6
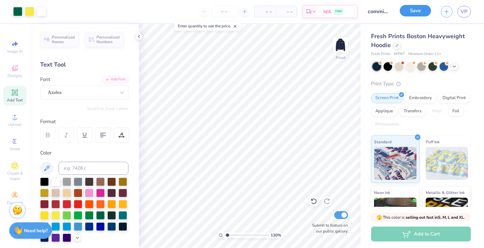
click at [414, 14] on button "Save" at bounding box center [414, 11] width 31 height 12
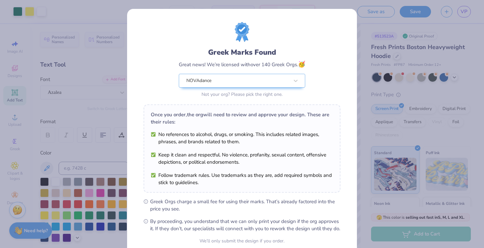
scroll to position [60, 0]
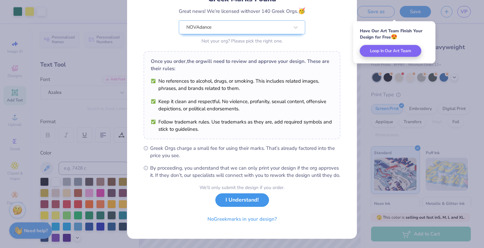
click at [240, 205] on button "I Understand!" at bounding box center [242, 199] width 54 height 13
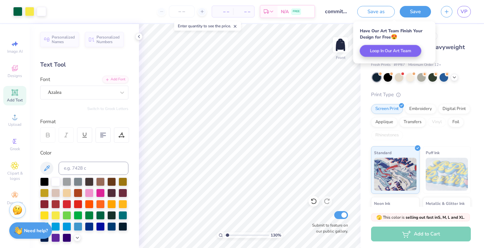
scroll to position [0, 0]
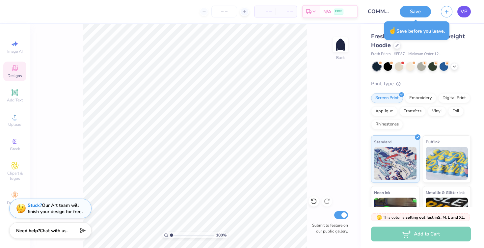
click at [461, 12] on span "VP" at bounding box center [463, 12] width 7 height 8
